Goal: Transaction & Acquisition: Purchase product/service

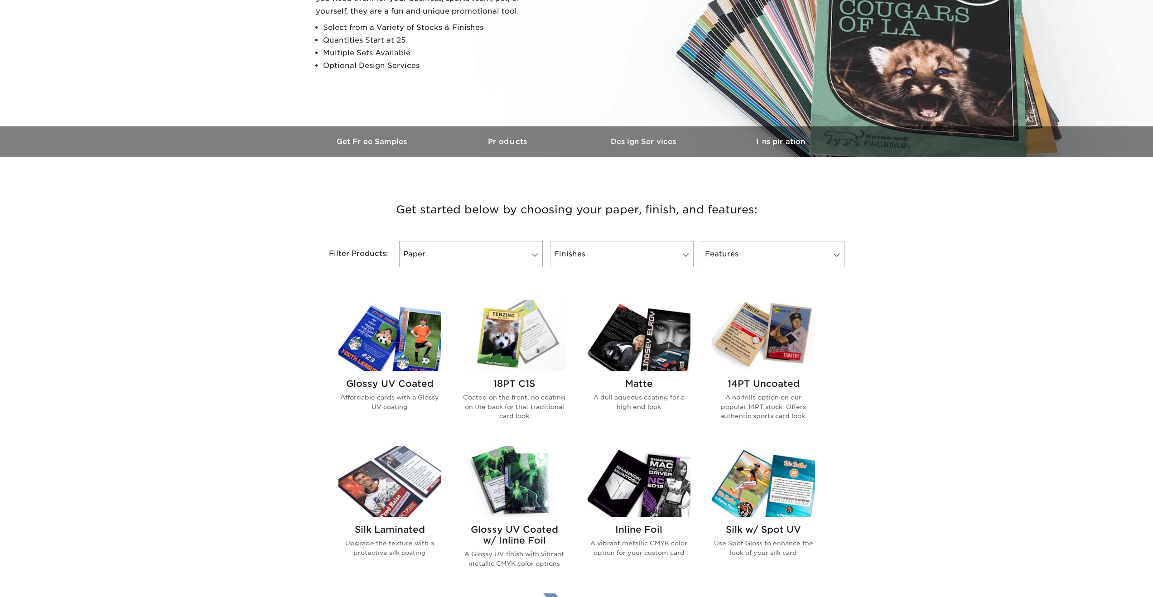
scroll to position [184, 0]
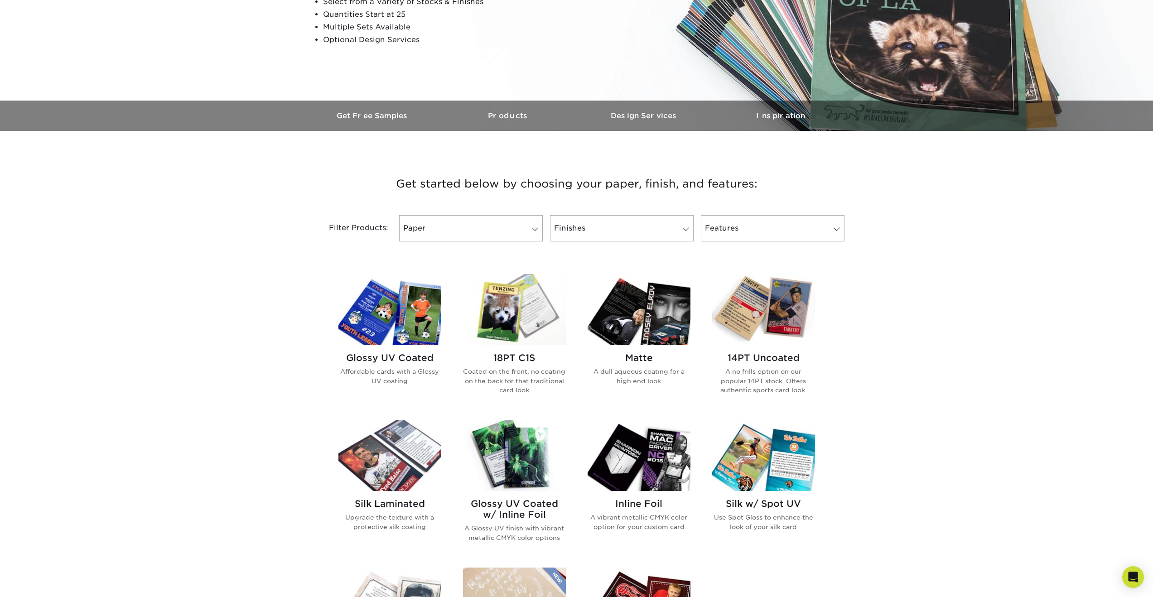
click at [378, 366] on div "Glossy UV Coated Affordable cards with a Glossy UV coating" at bounding box center [389, 372] width 103 height 55
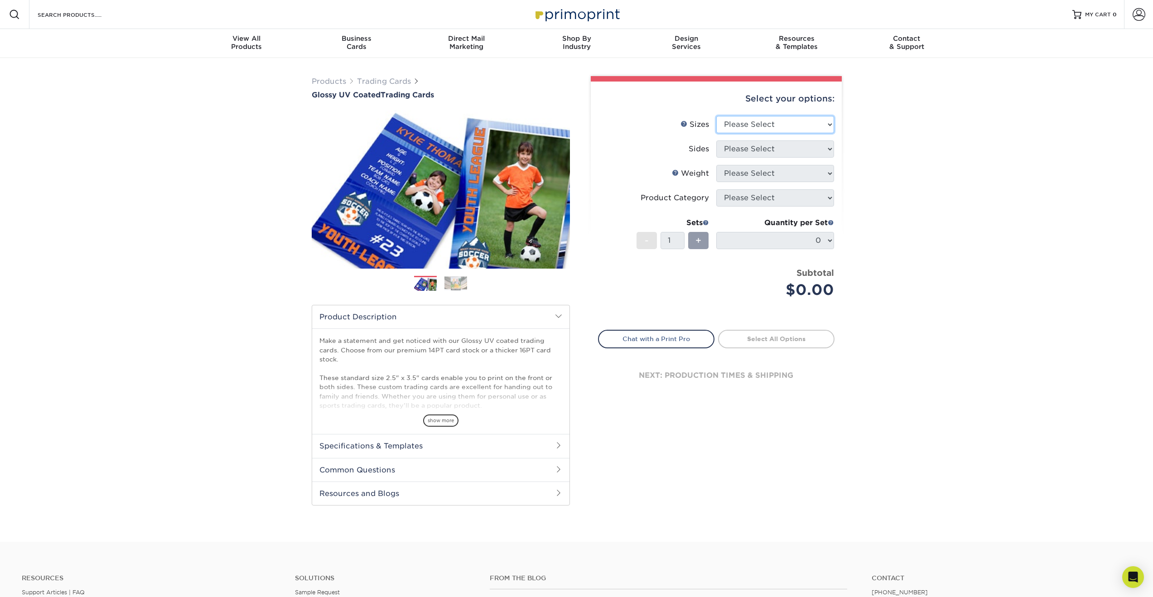
click at [759, 125] on select "Please Select 2.5" x 3.5"" at bounding box center [775, 124] width 118 height 17
select select "2.50x3.50"
click at [762, 152] on select "Please Select Print Both Sides Print Front Only" at bounding box center [775, 148] width 118 height 17
select select "13abbda7-1d64-4f25-8bb2-c179b224825d"
click at [759, 174] on select "Please Select 16PT 14PT 18PT C1S" at bounding box center [775, 173] width 118 height 17
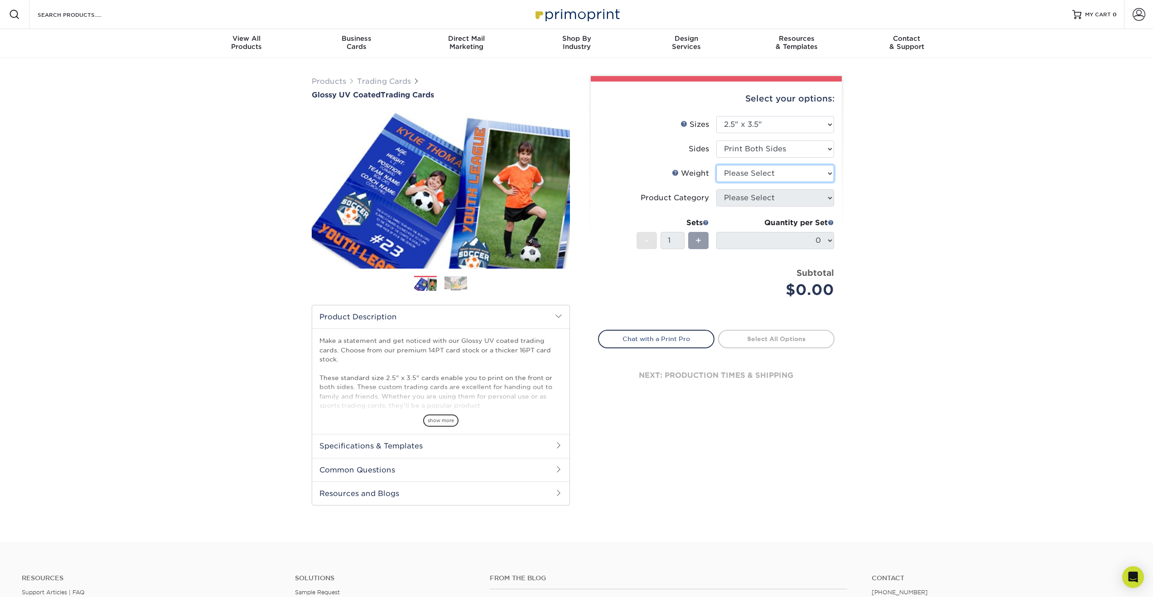
select select "18PTC1S"
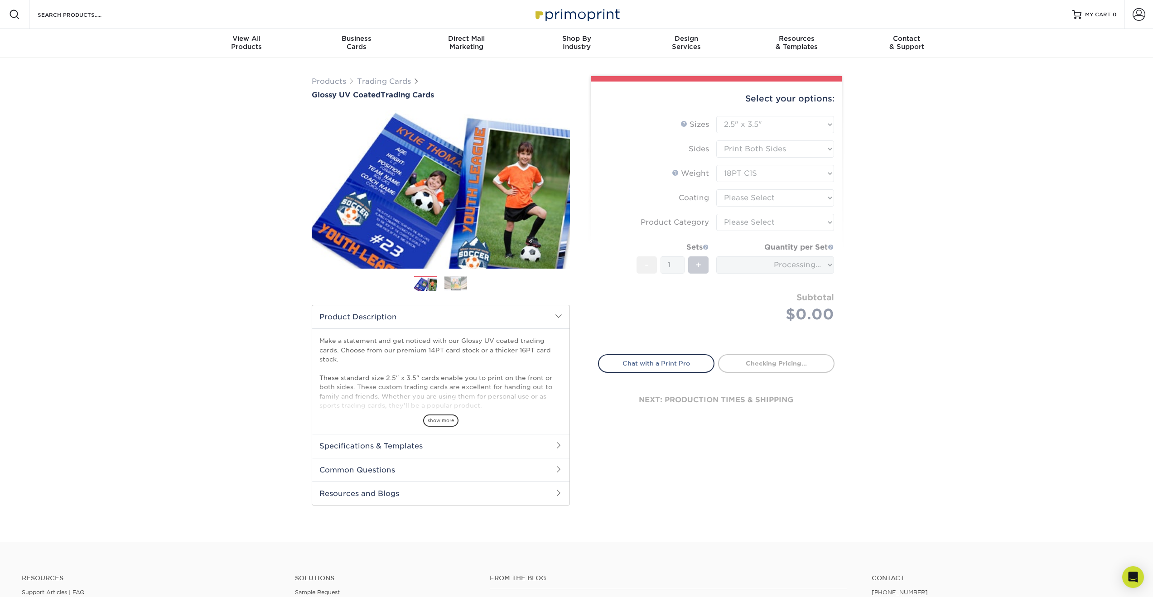
click at [765, 197] on form "Sizes Help Sizes Please Select 2.5" x 3.5" Sides Please Select 16PT - 1" at bounding box center [716, 230] width 236 height 228
click at [796, 198] on select at bounding box center [775, 197] width 118 height 17
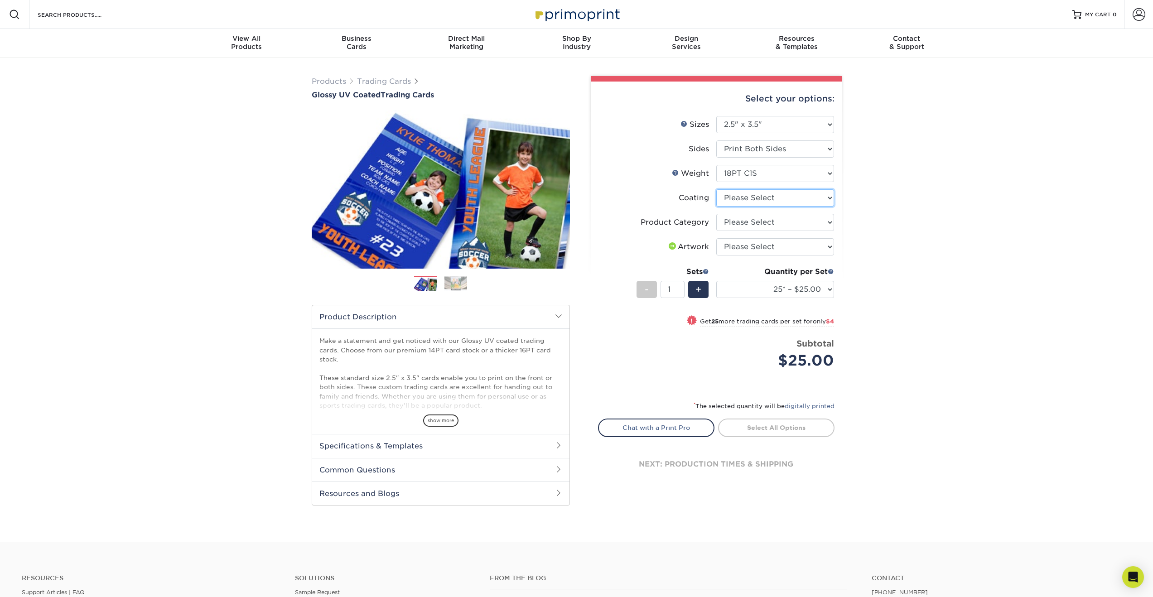
select select "1e8116af-acfc-44b1-83dc-8181aa338834"
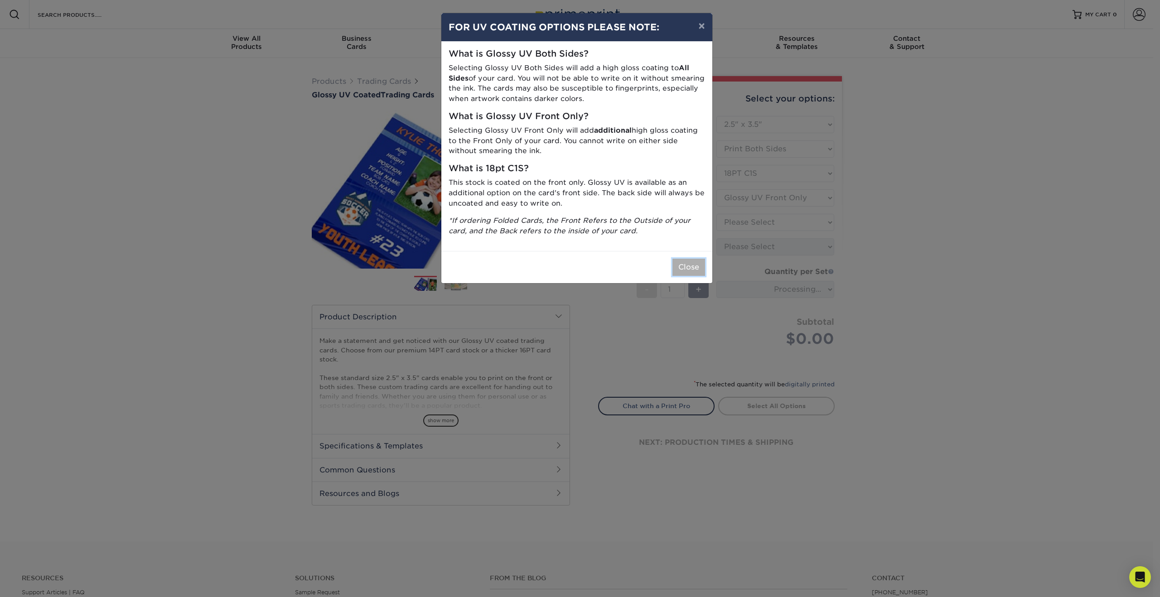
click at [684, 264] on button "Close" at bounding box center [688, 267] width 33 height 17
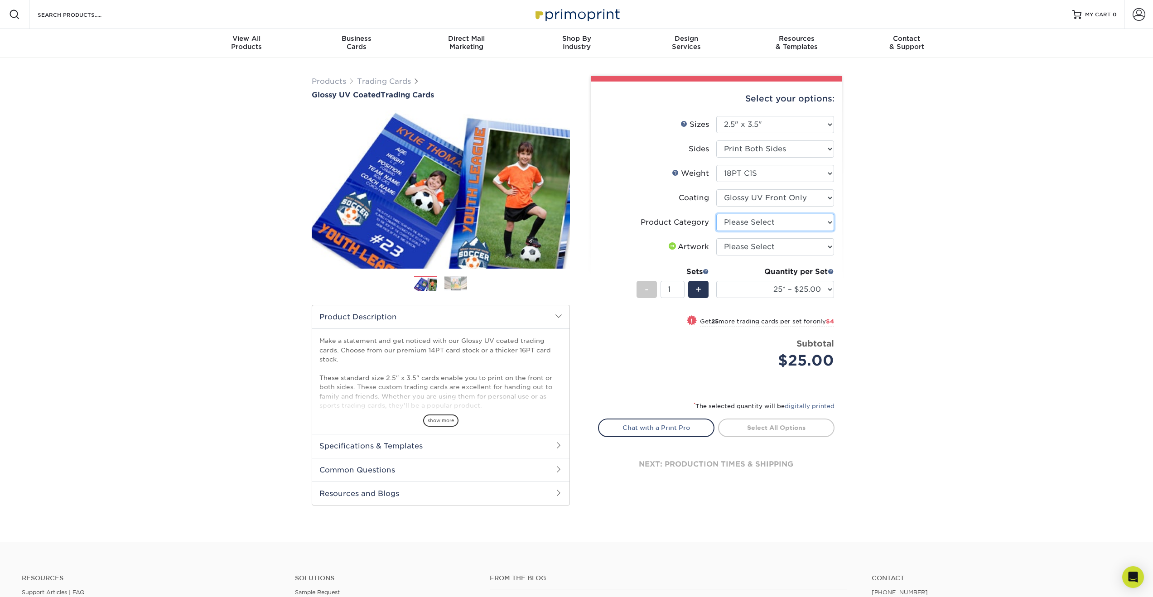
click at [770, 223] on select "Please Select Trading Cards" at bounding box center [775, 222] width 118 height 17
select select "c2f9bce9-36c2-409d-b101-c29d9d031e18"
click at [766, 248] on select "Please Select I will upload files I need a design - $100" at bounding box center [775, 246] width 118 height 17
select select "upload"
click at [498, 444] on h2 "Specifications & Templates" at bounding box center [440, 446] width 257 height 24
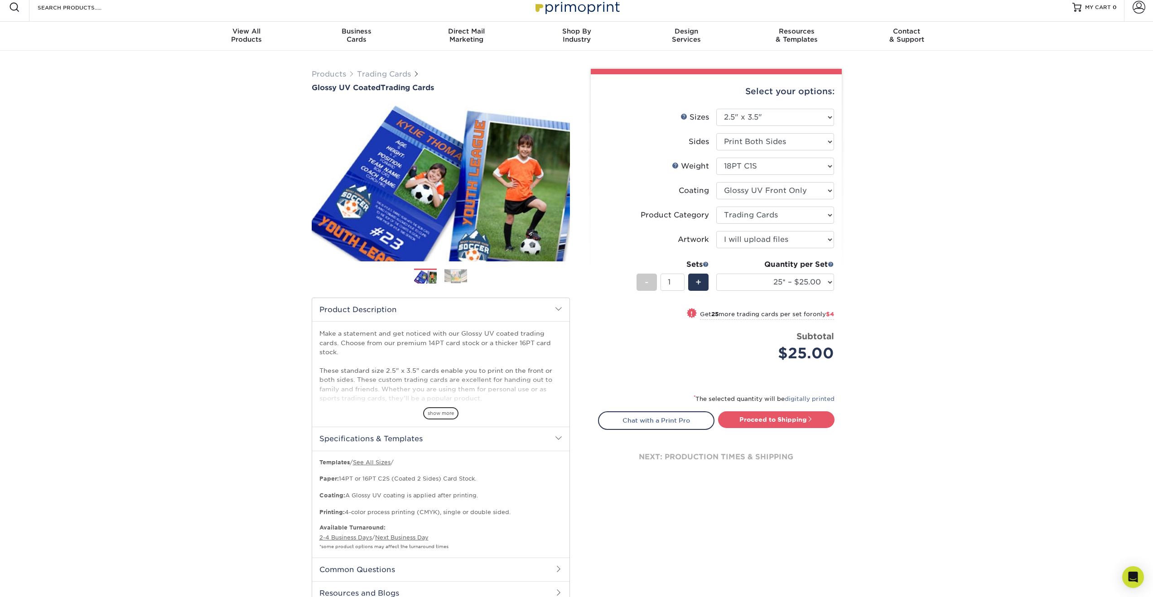
scroll to position [49, 0]
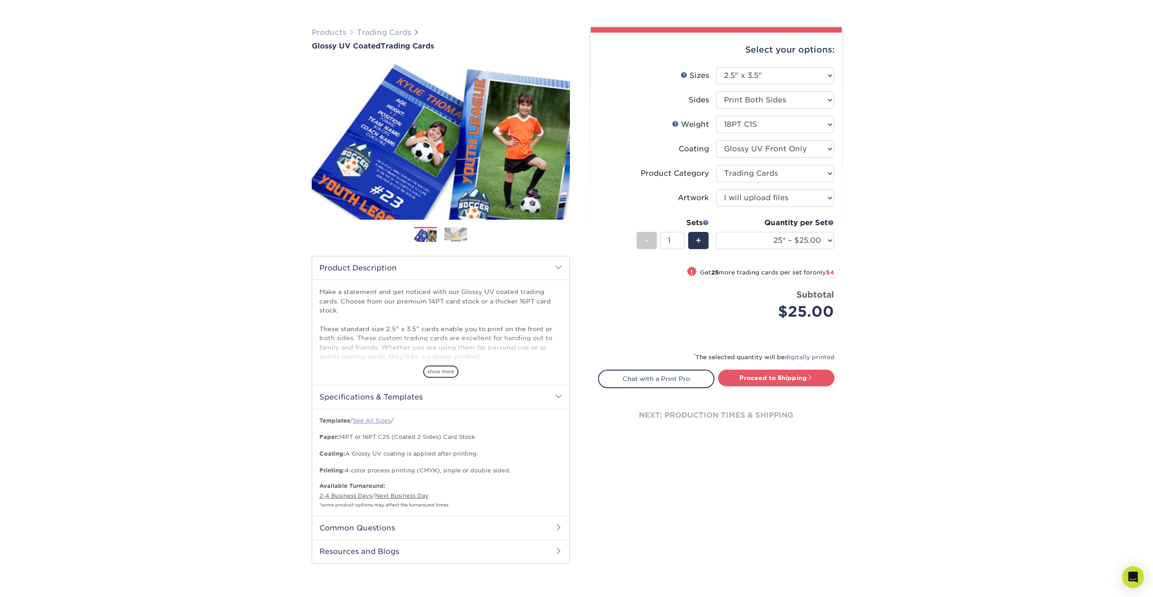
click at [385, 421] on link "See All Sizes" at bounding box center [372, 420] width 38 height 7
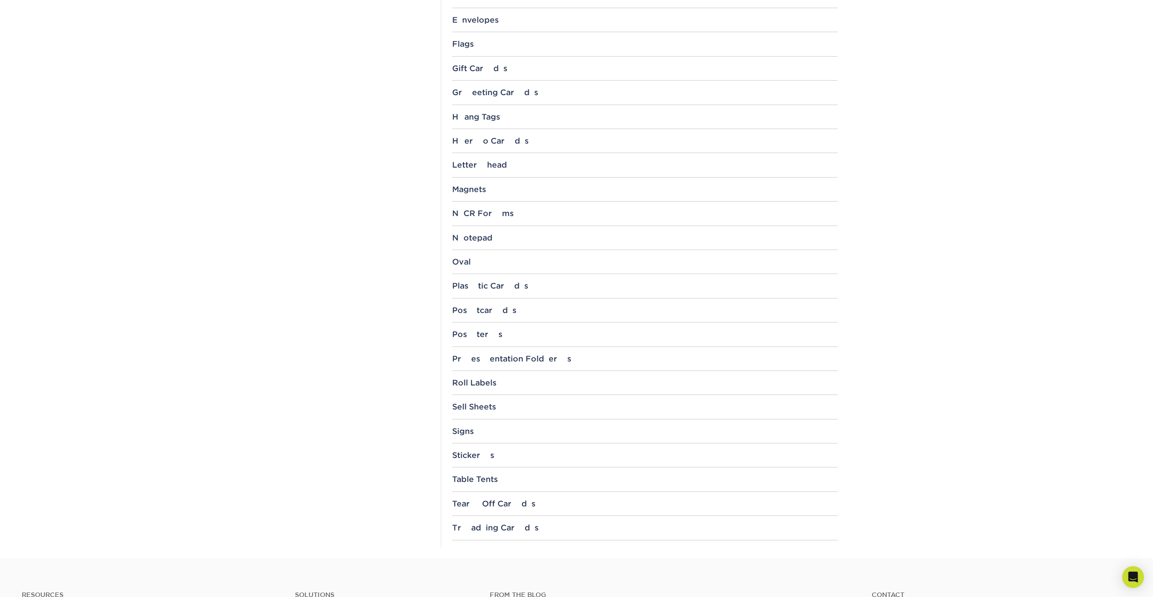
scroll to position [692, 0]
click at [482, 525] on div "Trading Cards" at bounding box center [645, 525] width 386 height 9
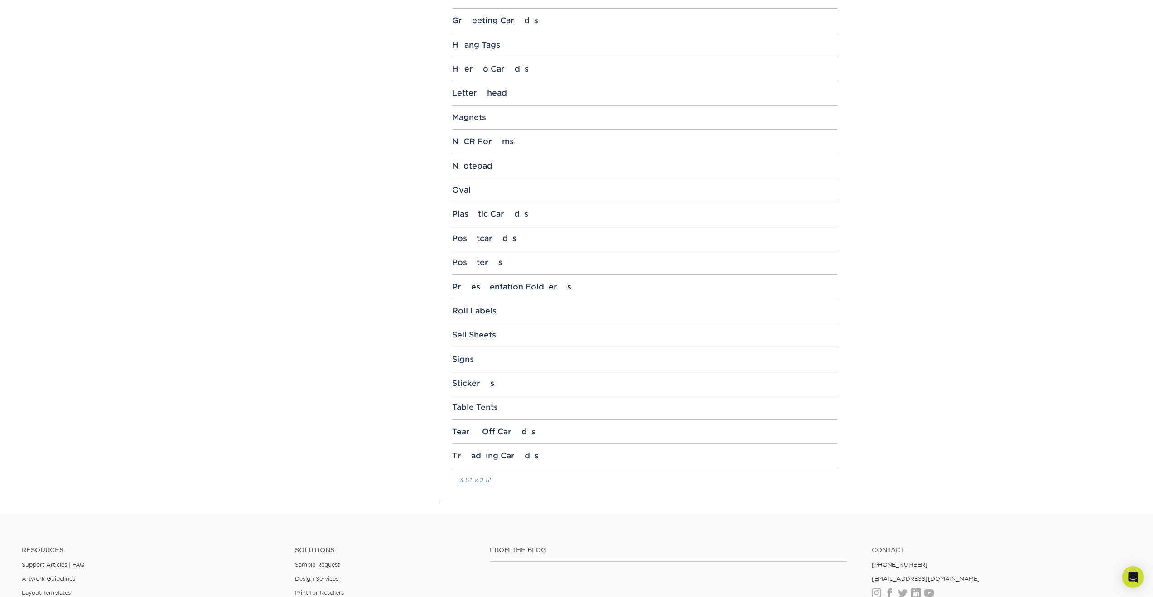
click at [473, 479] on link "3.5" x 2.5"" at bounding box center [476, 480] width 34 height 7
